Goal: Communication & Community: Answer question/provide support

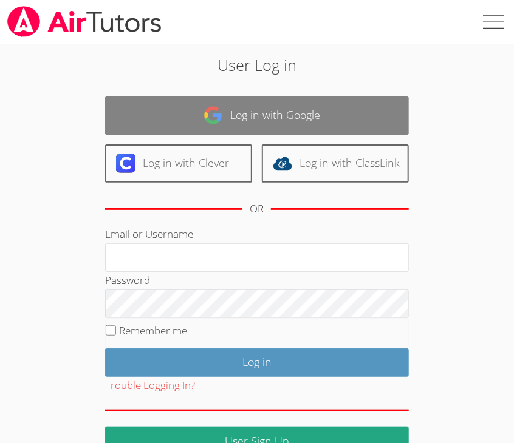
click at [245, 120] on link "Log in with Google" at bounding box center [257, 116] width 304 height 38
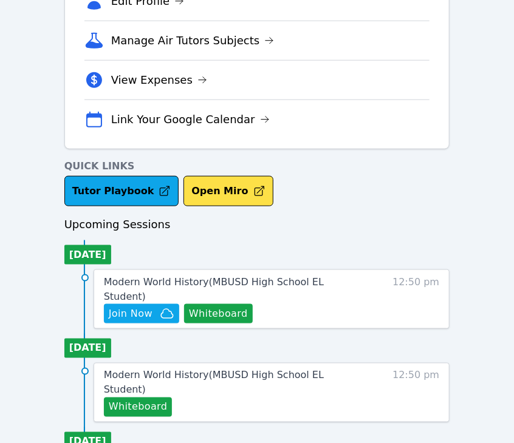
scroll to position [330, 0]
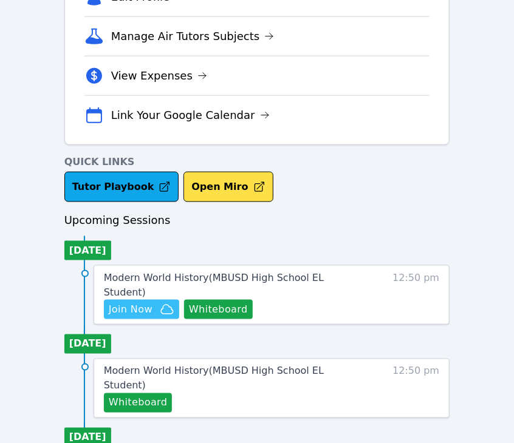
click at [124, 302] on span "Join Now" at bounding box center [131, 309] width 44 height 15
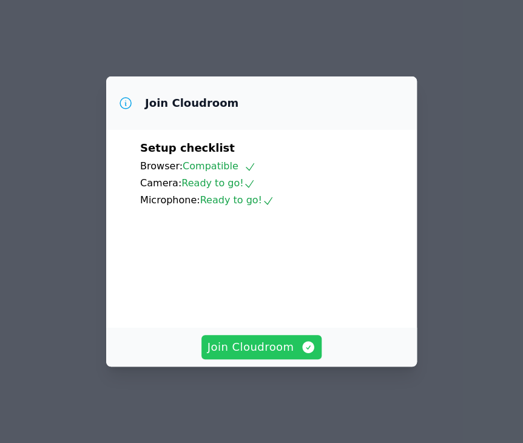
click at [277, 356] on span "Join Cloudroom" at bounding box center [262, 347] width 109 height 17
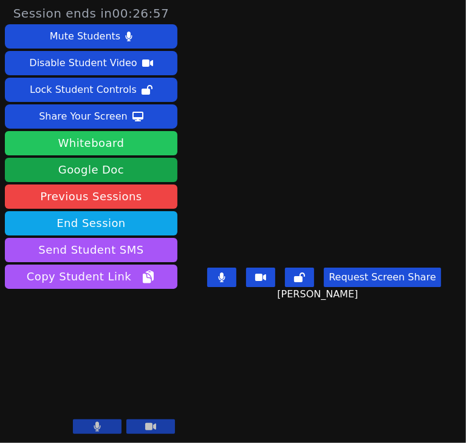
click at [55, 143] on button "Whiteboard" at bounding box center [91, 143] width 172 height 24
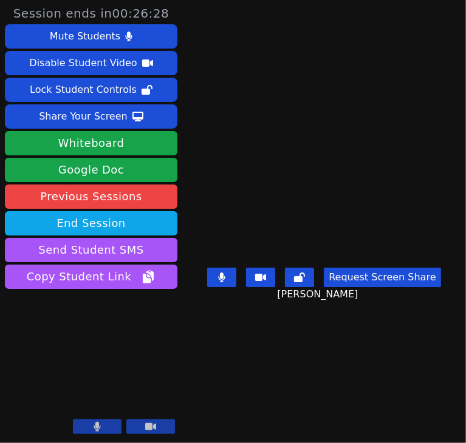
drag, startPoint x: 0, startPoint y: 175, endPoint x: -67, endPoint y: 173, distance: 67.4
click at [0, 173] on html "Session ends in 00:26:28 Mute Students Disable Student Video Lock Student Contr…" at bounding box center [233, 221] width 466 height 443
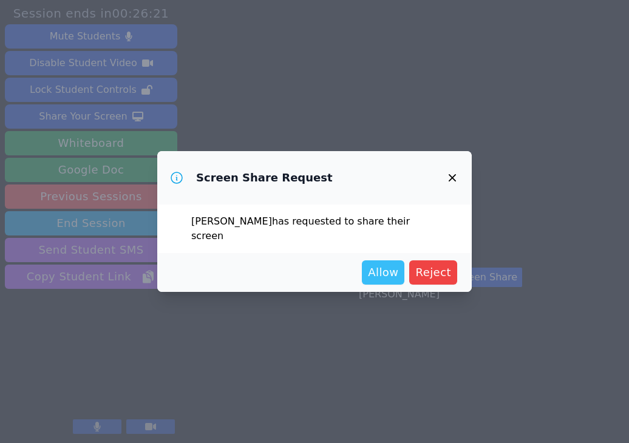
click at [386, 268] on span "Allow" at bounding box center [383, 272] width 30 height 17
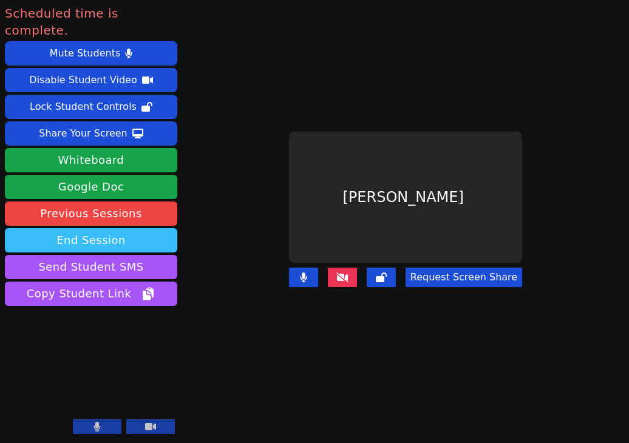
click at [131, 229] on button "End Session" at bounding box center [91, 240] width 172 height 24
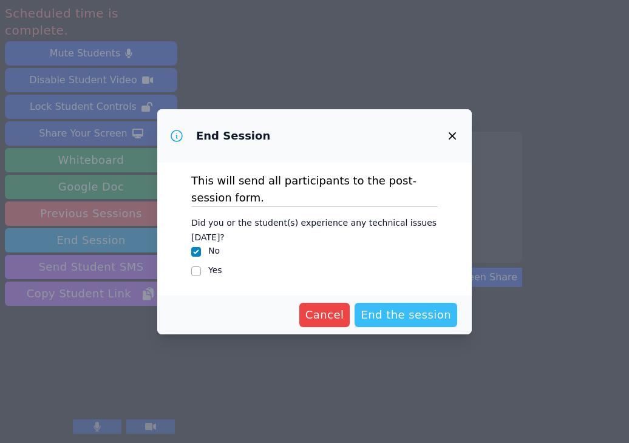
click at [432, 313] on span "End the session" at bounding box center [406, 315] width 90 height 17
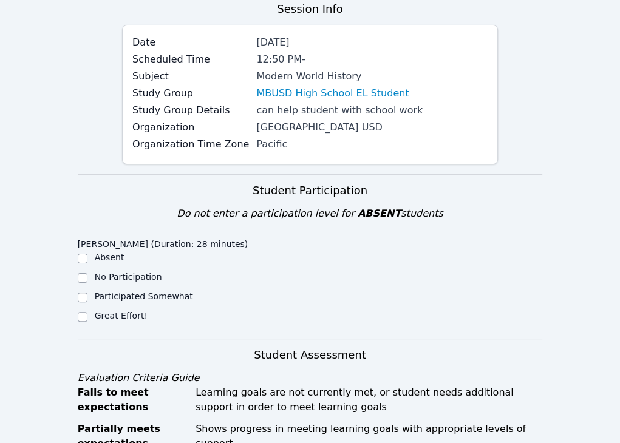
scroll to position [304, 0]
